Goal: Information Seeking & Learning: Learn about a topic

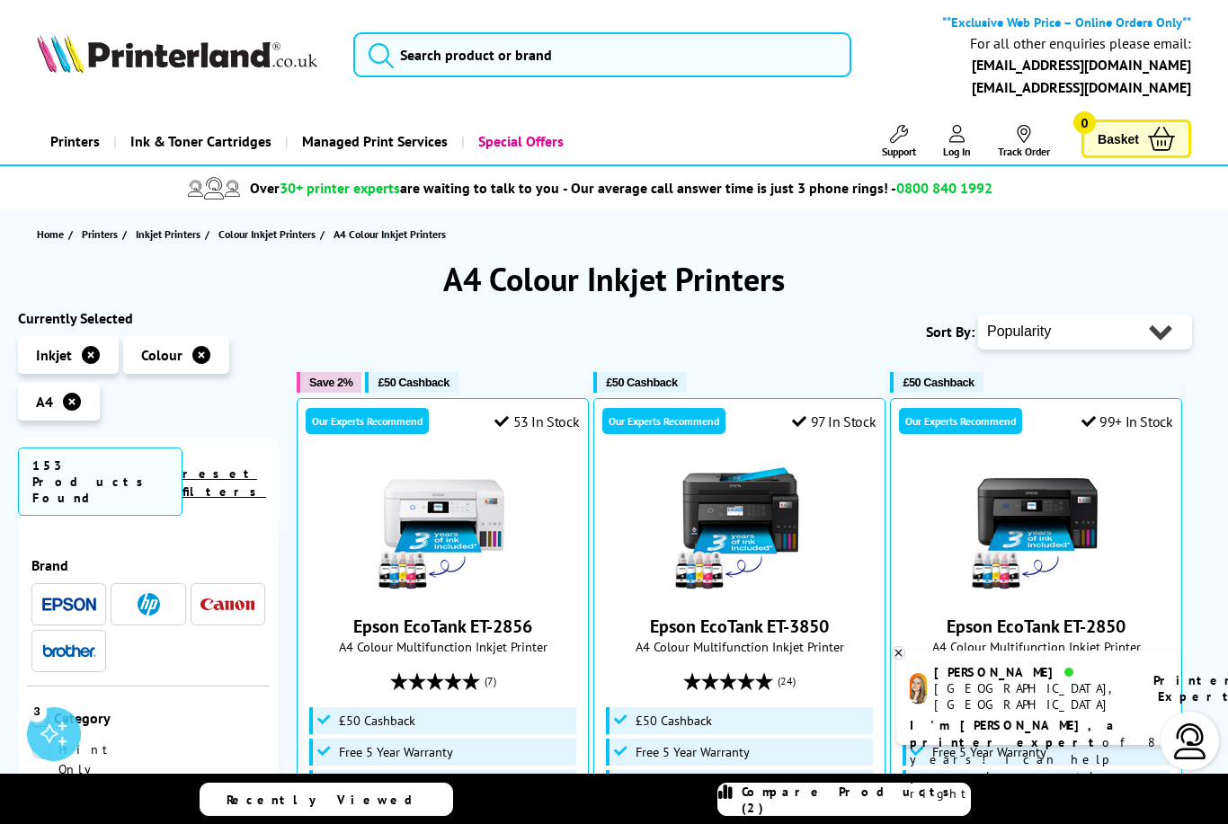
click at [77, 598] on img at bounding box center [69, 604] width 54 height 13
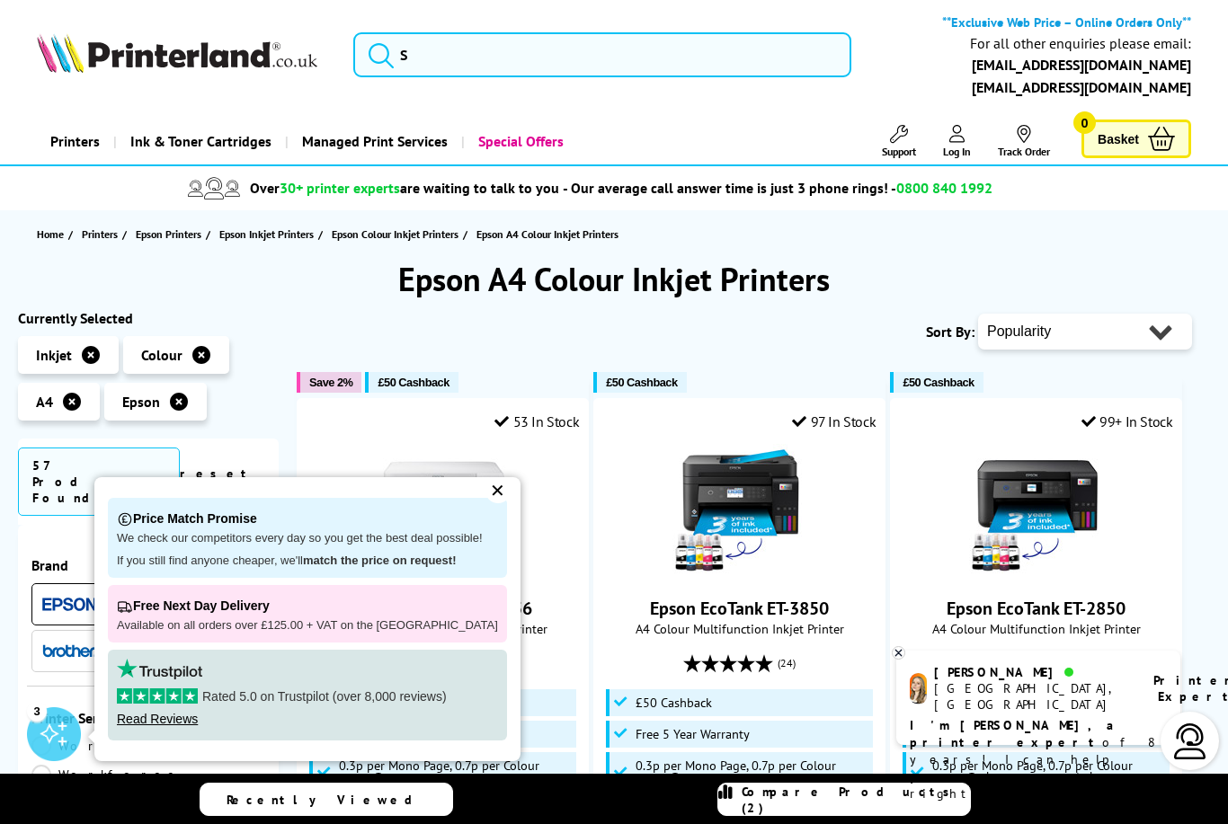
click at [491, 496] on div "✕" at bounding box center [497, 490] width 25 height 25
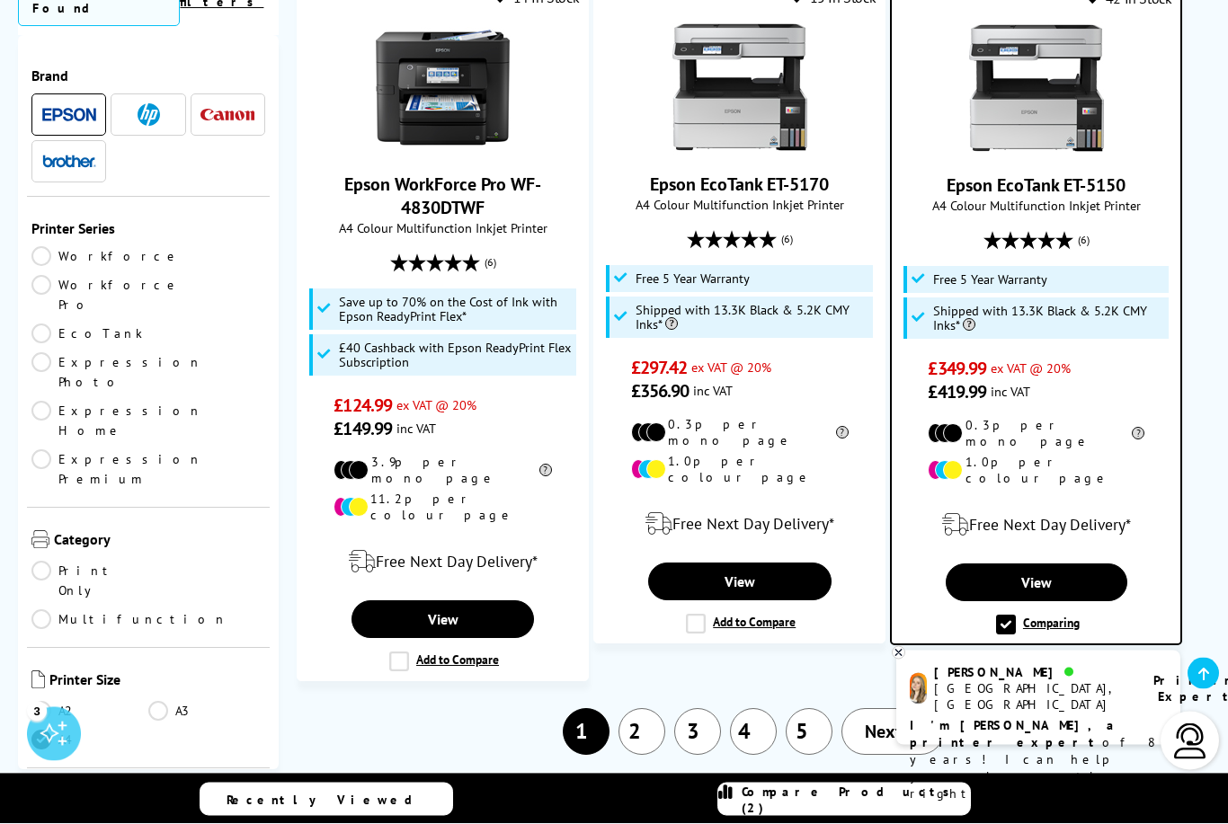
scroll to position [2795, 0]
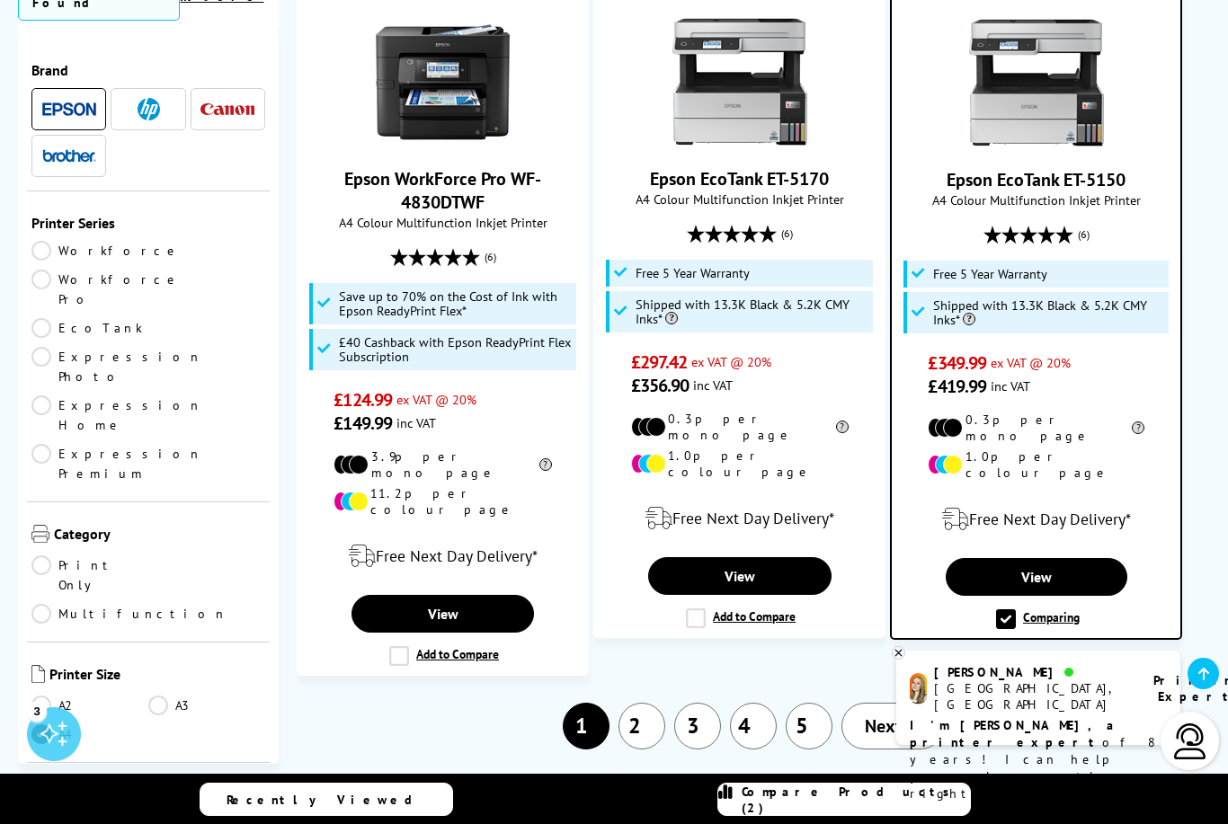
click at [899, 715] on span "Next" at bounding box center [883, 726] width 37 height 23
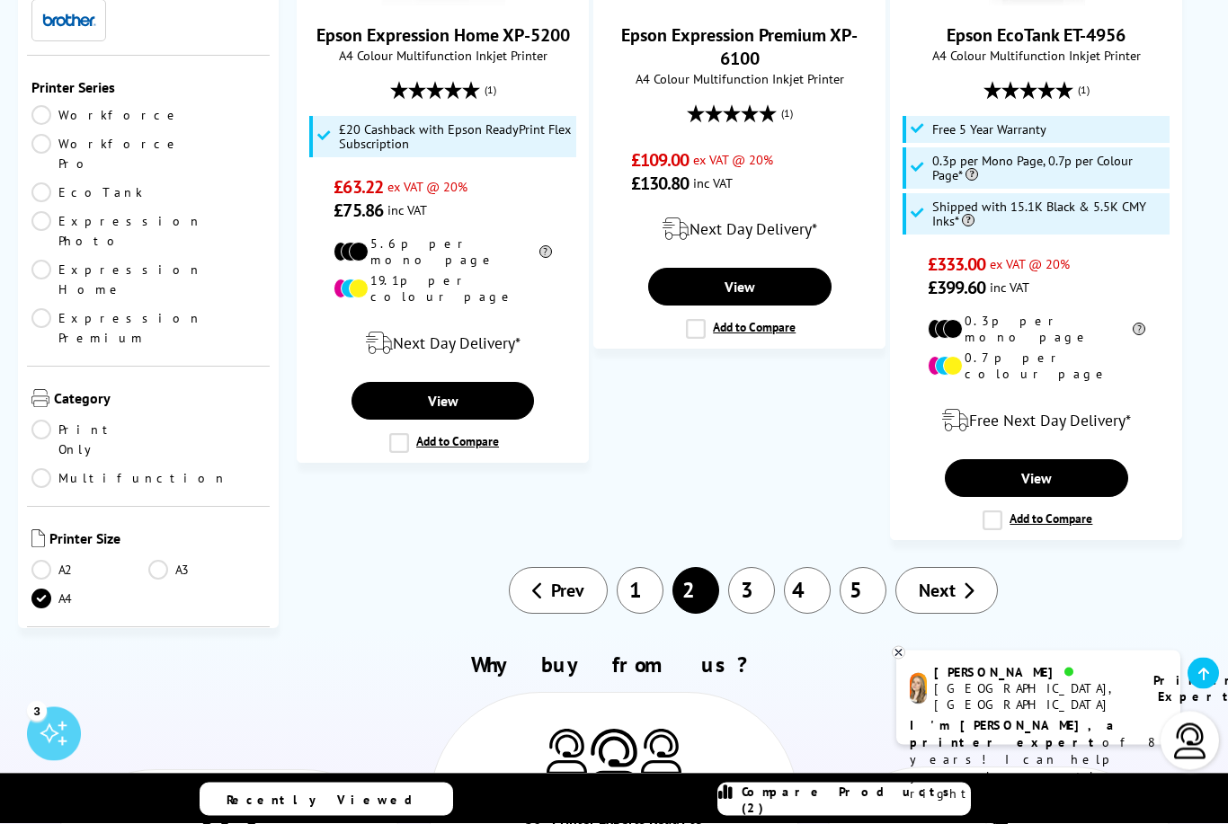
scroll to position [2923, 0]
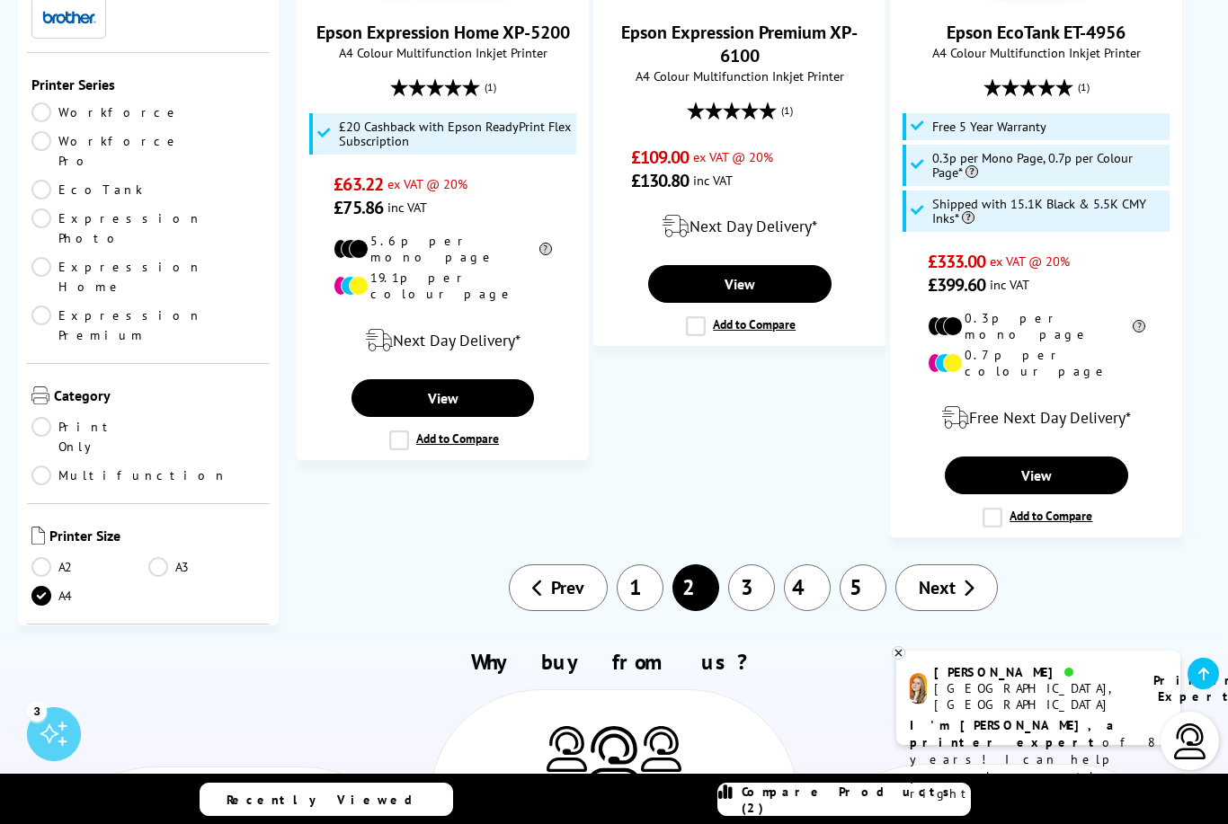
click at [947, 576] on span "Next" at bounding box center [937, 587] width 37 height 23
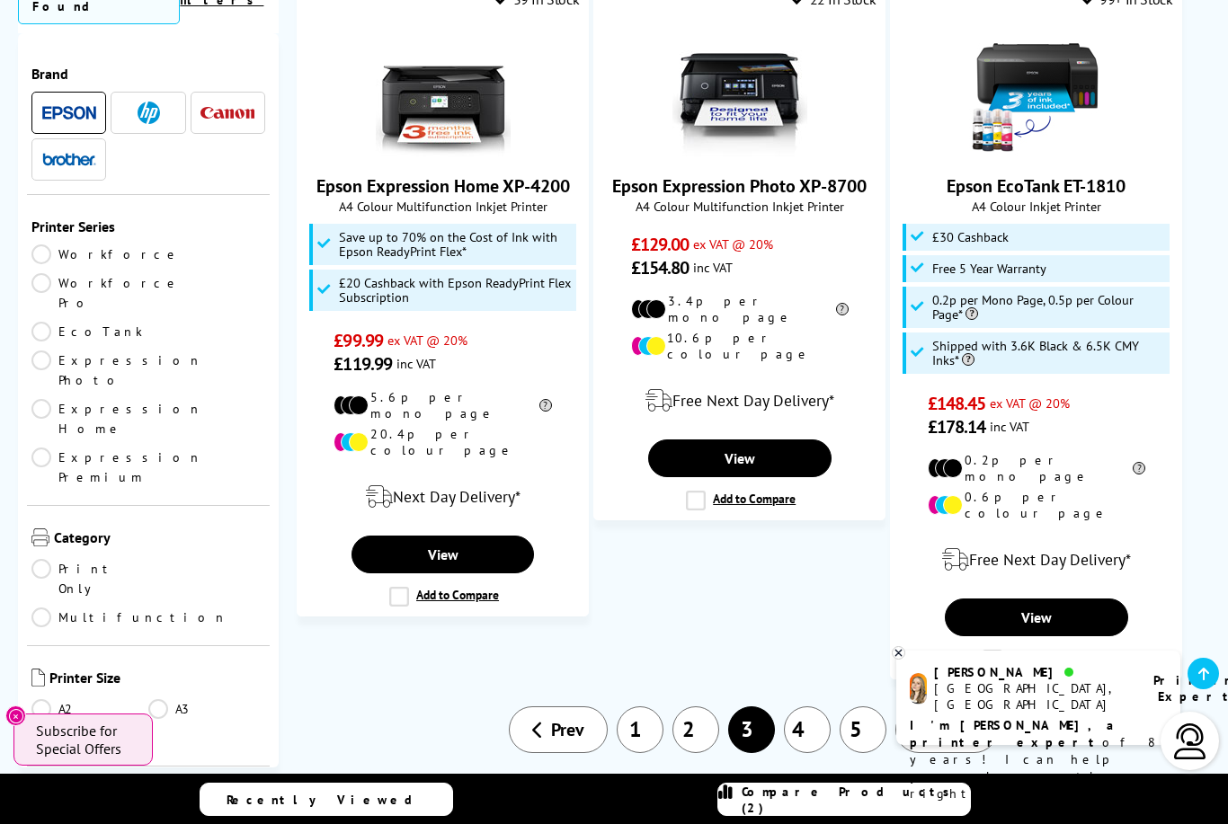
scroll to position [2620, 0]
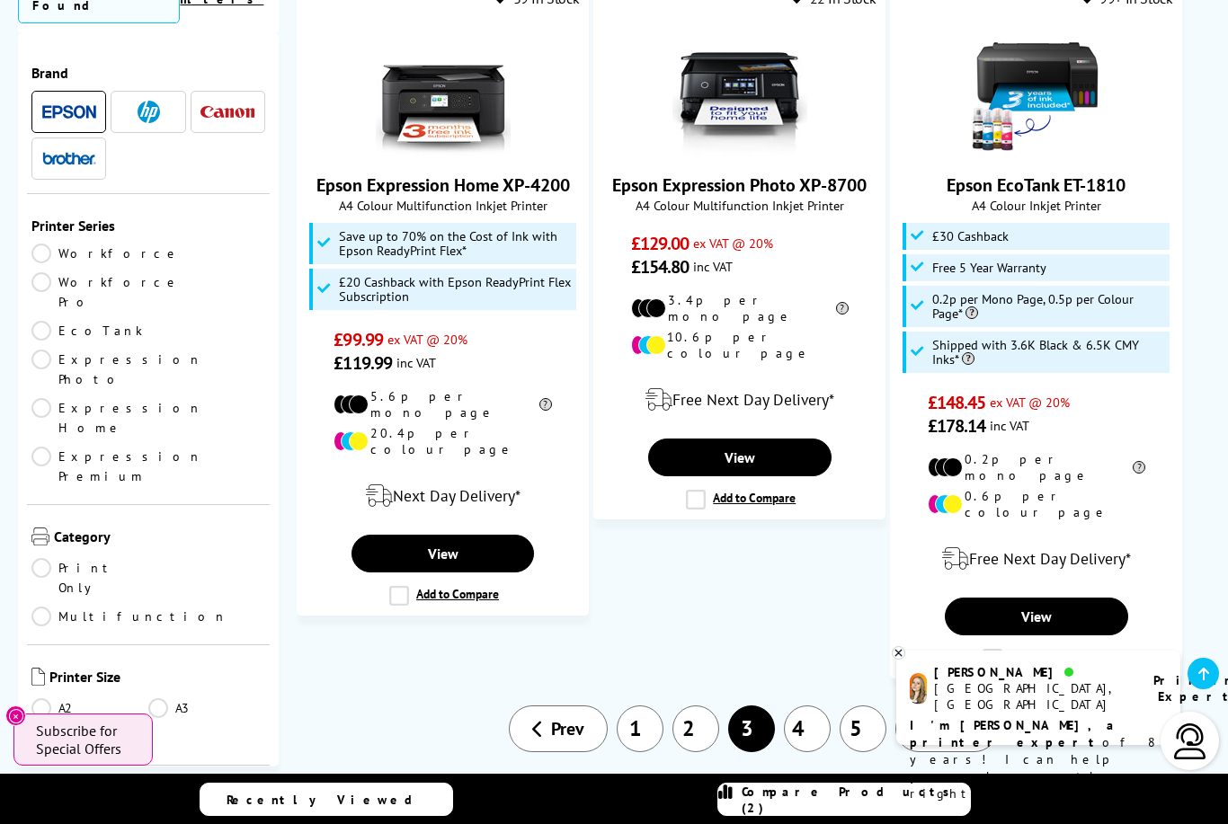
click at [963, 720] on icon at bounding box center [969, 729] width 12 height 18
